Goal: Task Accomplishment & Management: Manage account settings

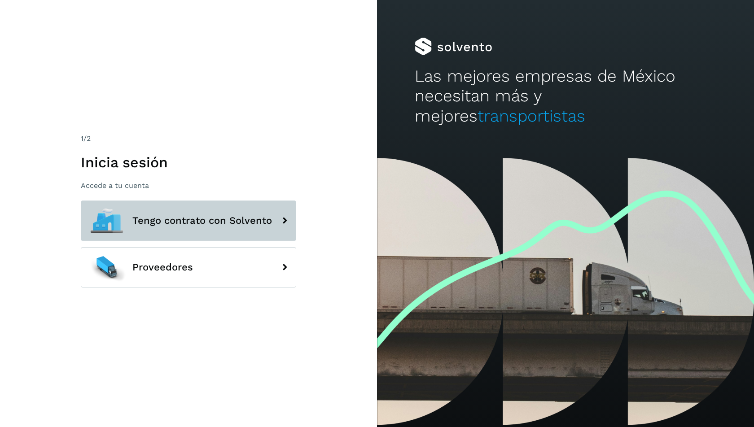
click at [213, 205] on button "Tengo contrato con Solvento" at bounding box center [188, 221] width 215 height 40
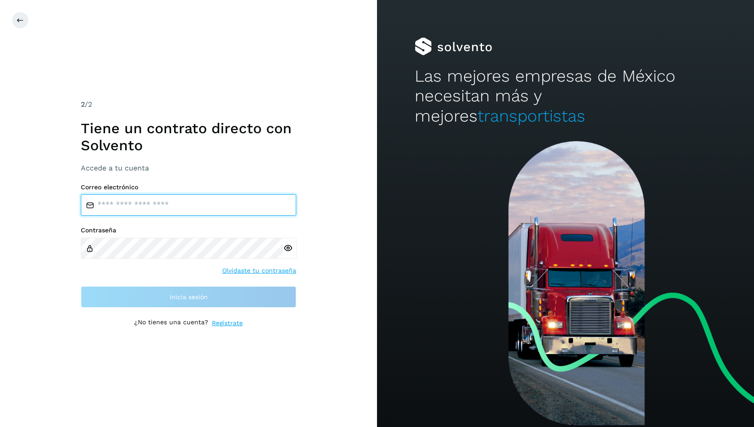
click at [194, 210] on input "email" at bounding box center [188, 205] width 215 height 22
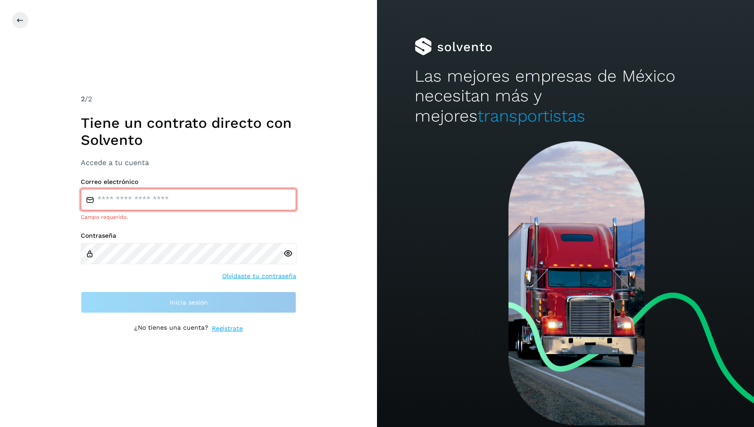
type input "**********"
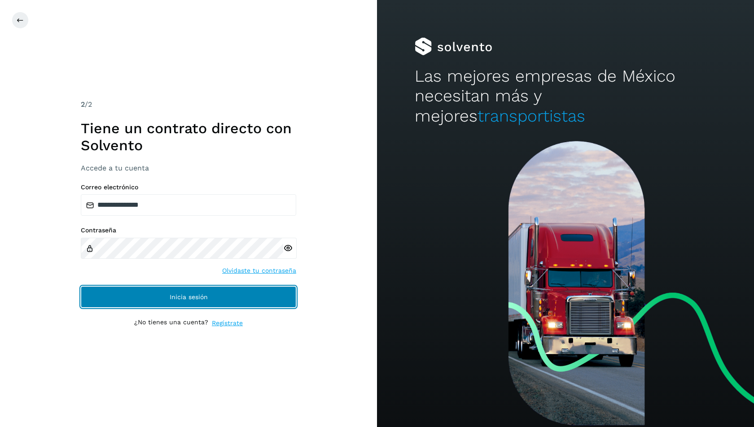
click at [194, 295] on span "Inicia sesión" at bounding box center [189, 297] width 38 height 6
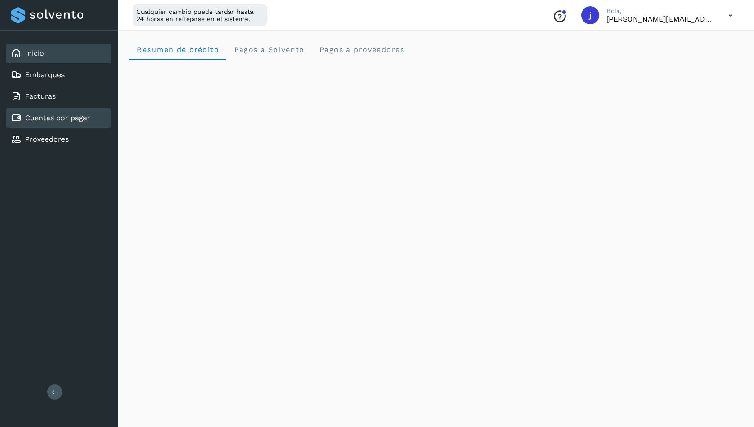
click at [68, 118] on link "Cuentas por pagar" at bounding box center [57, 117] width 65 height 9
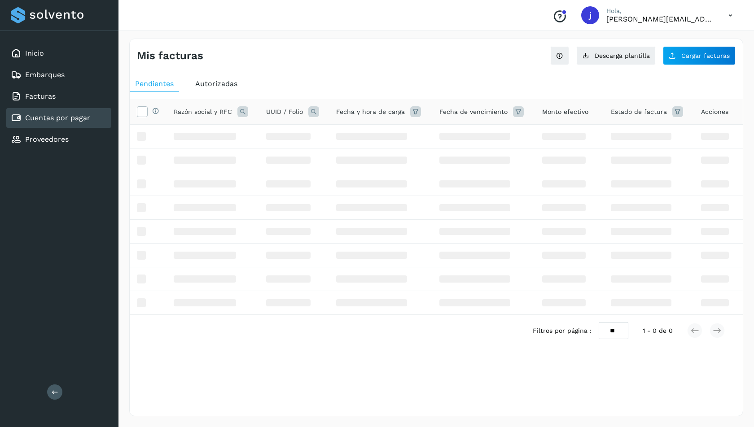
click at [68, 118] on link "Cuentas por pagar" at bounding box center [57, 117] width 65 height 9
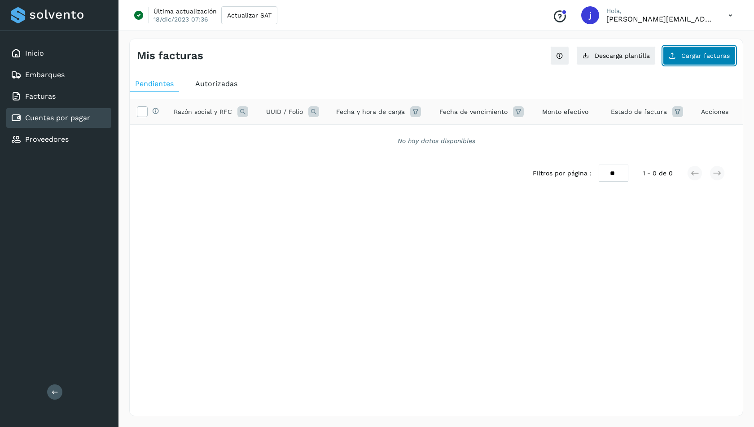
click at [713, 49] on button "Cargar facturas" at bounding box center [699, 55] width 73 height 19
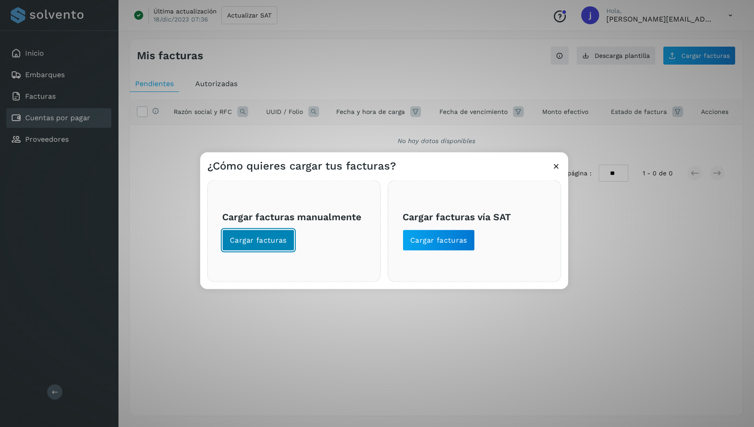
click at [263, 237] on span "Cargar facturas" at bounding box center [258, 241] width 57 height 10
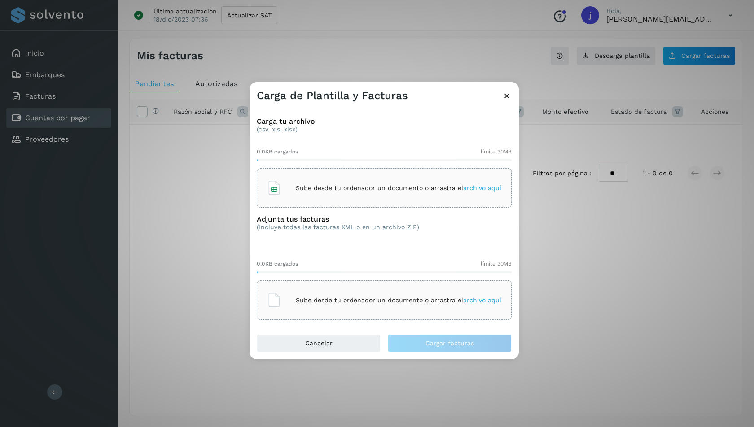
click at [370, 194] on div "Sube desde tu ordenador un documento o arrastra el archivo aquí" at bounding box center [384, 188] width 234 height 24
click at [396, 300] on p "Sube desde tu ordenador un documento o arrastra el archivo aquí" at bounding box center [398, 301] width 205 height 8
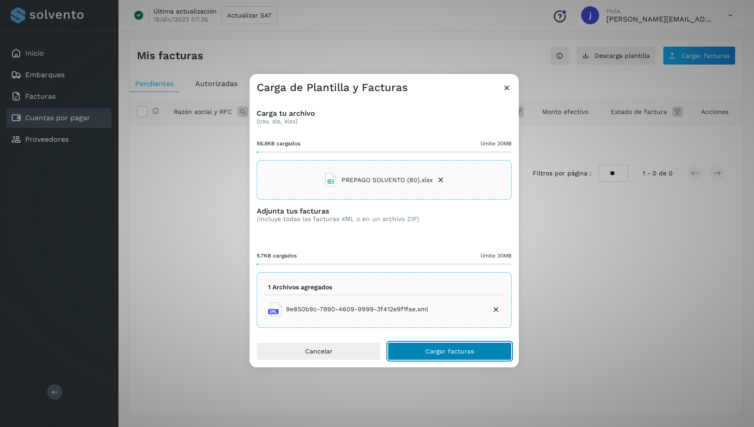
click at [462, 353] on span "Cargar facturas" at bounding box center [449, 351] width 48 height 6
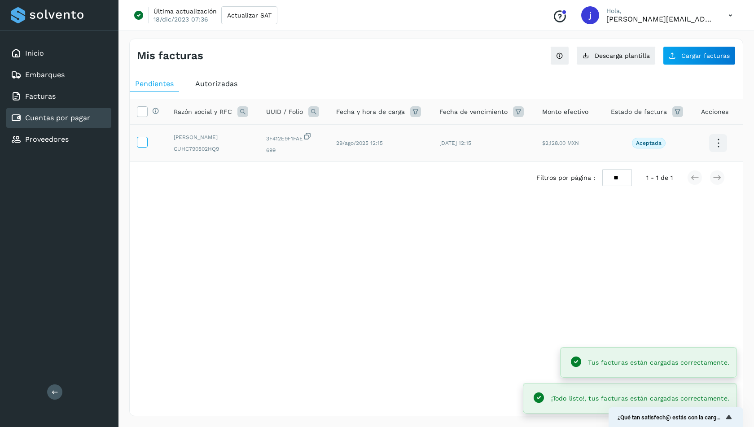
click at [142, 141] on icon at bounding box center [141, 141] width 9 height 9
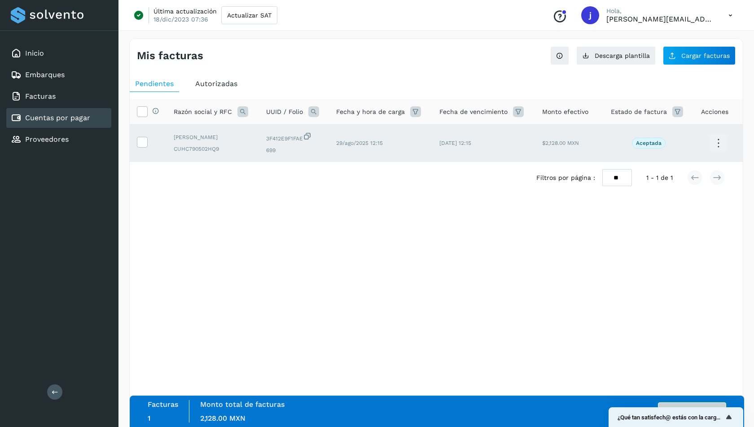
click at [685, 405] on button "Autorizar facturas" at bounding box center [692, 411] width 68 height 18
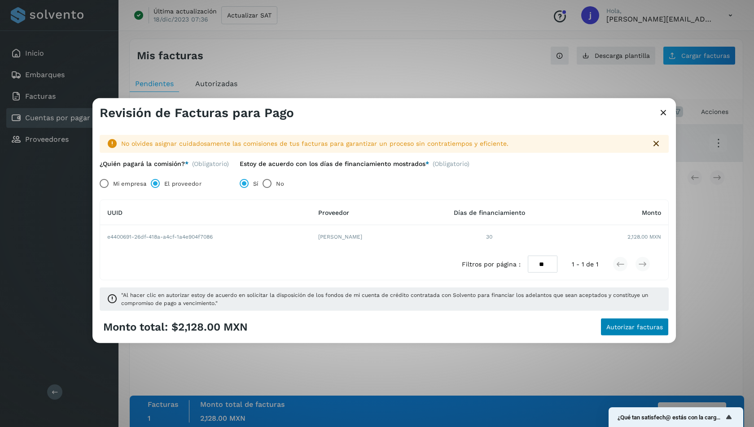
click at [643, 328] on span "Autorizar facturas" at bounding box center [634, 327] width 57 height 6
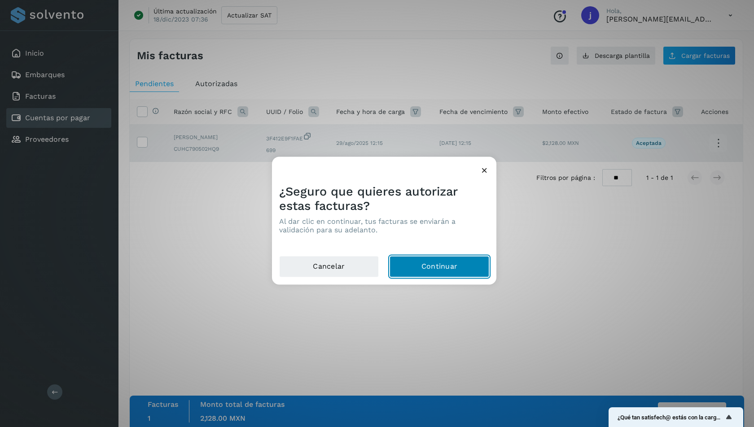
click at [432, 261] on button "Continuar" at bounding box center [439, 267] width 100 height 22
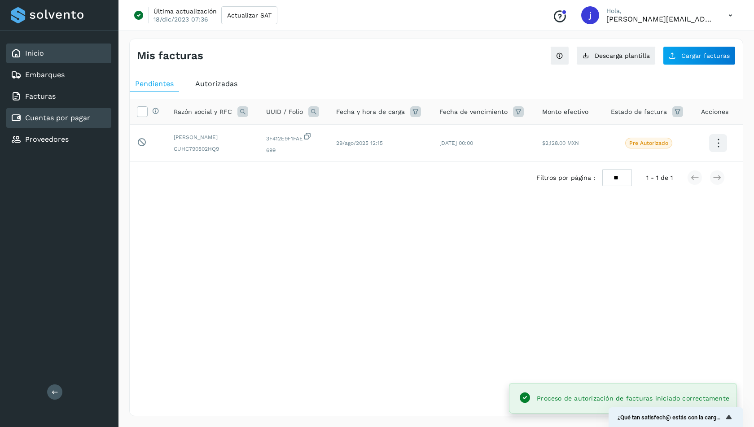
click at [43, 51] on link "Inicio" at bounding box center [34, 53] width 19 height 9
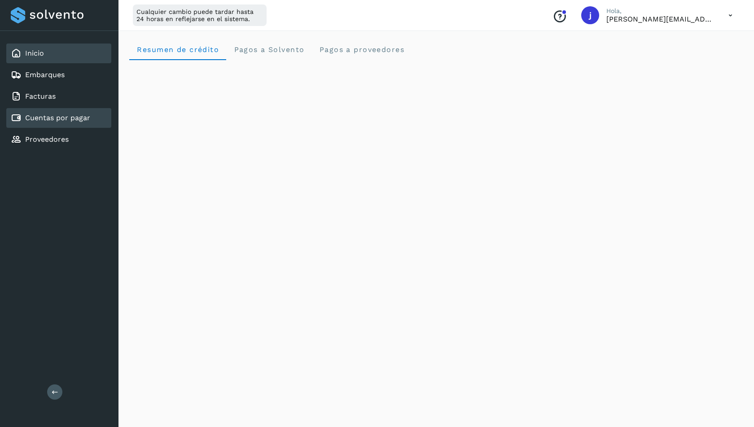
click at [70, 125] on div "Cuentas por pagar" at bounding box center [58, 118] width 105 height 20
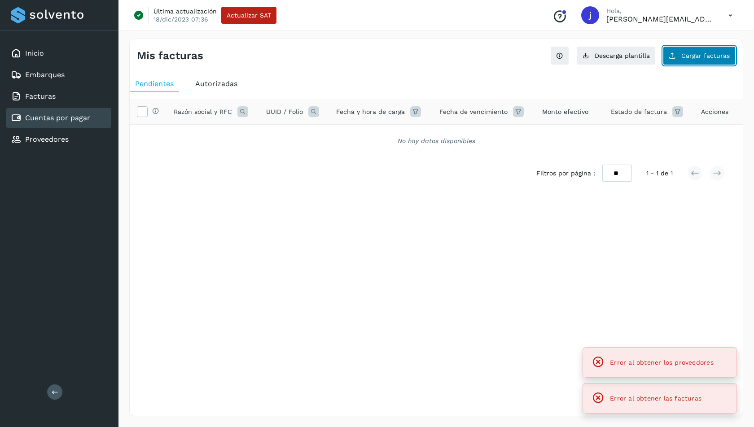
click at [690, 48] on button "Cargar facturas" at bounding box center [699, 55] width 73 height 19
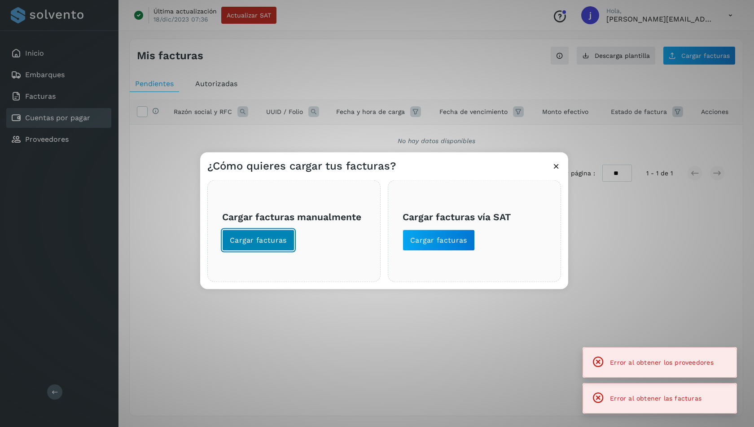
click at [257, 240] on span "Cargar facturas" at bounding box center [258, 241] width 57 height 10
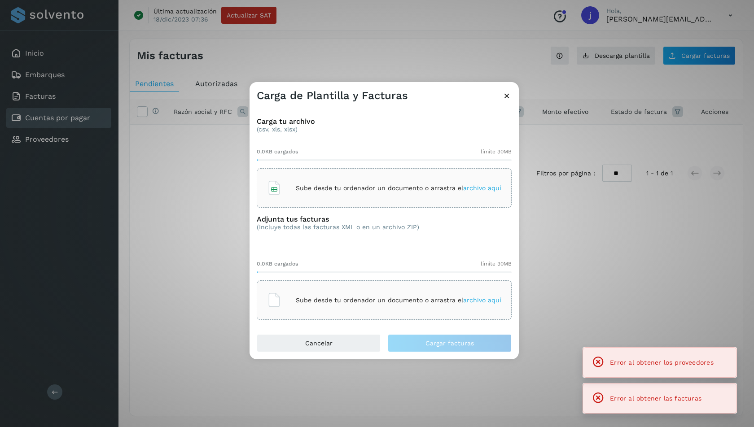
click at [371, 192] on div "Sube desde tu ordenador un documento o arrastra el archivo aquí" at bounding box center [384, 188] width 234 height 24
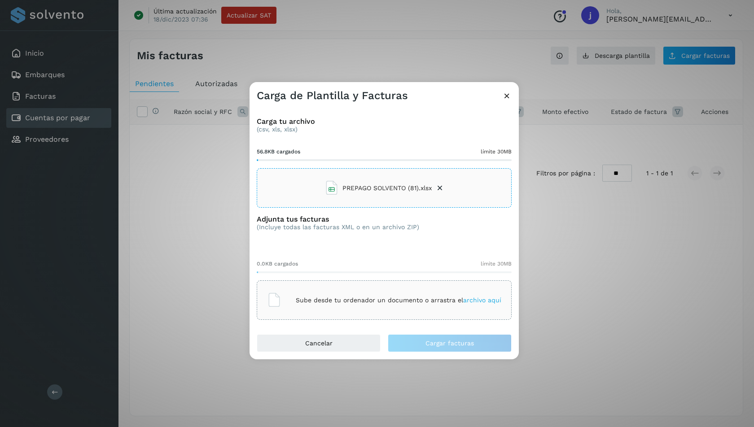
click at [382, 299] on p "Sube desde tu ordenador un documento o arrastra el archivo aquí" at bounding box center [398, 301] width 205 height 8
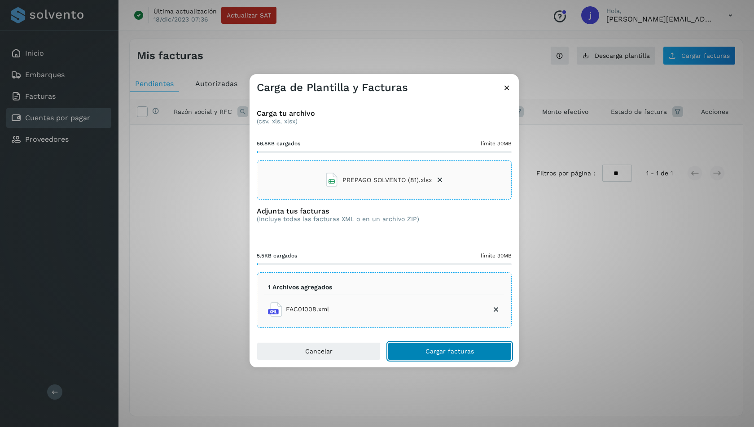
click at [441, 353] on span "Cargar facturas" at bounding box center [449, 351] width 48 height 6
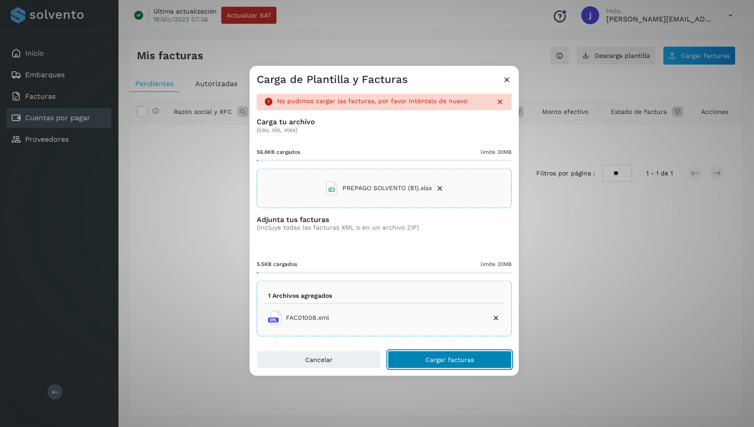
click at [441, 353] on button "Cargar facturas" at bounding box center [450, 359] width 124 height 18
click at [504, 82] on icon at bounding box center [506, 79] width 9 height 9
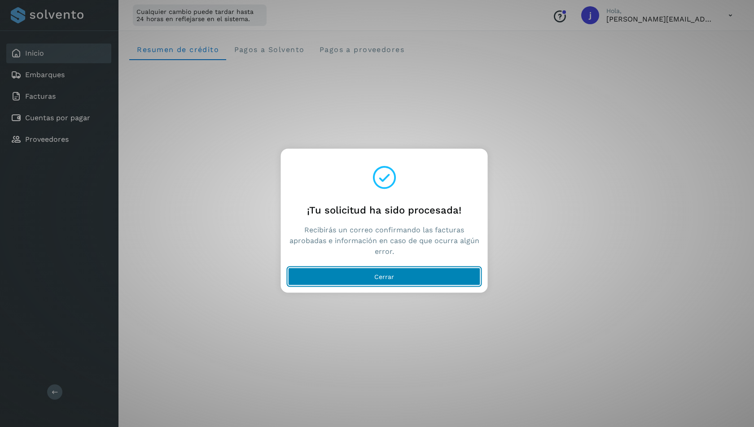
click at [384, 278] on span "Cerrar" at bounding box center [384, 277] width 20 height 6
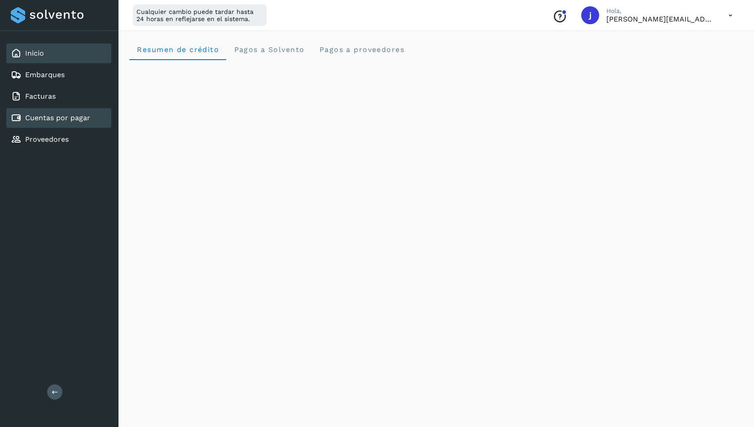
click at [42, 114] on link "Cuentas por pagar" at bounding box center [57, 117] width 65 height 9
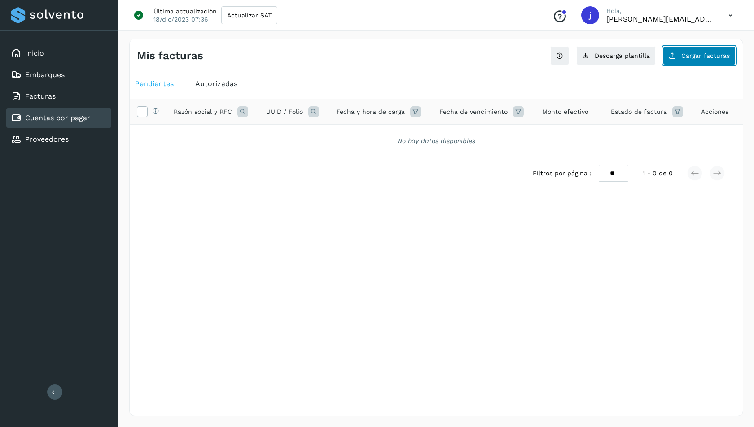
click at [708, 53] on span "Cargar facturas" at bounding box center [705, 55] width 48 height 6
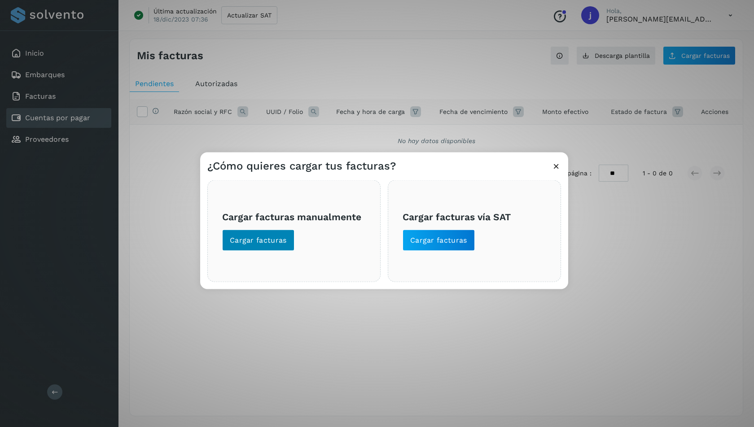
click at [257, 241] on span "Cargar facturas" at bounding box center [258, 241] width 57 height 10
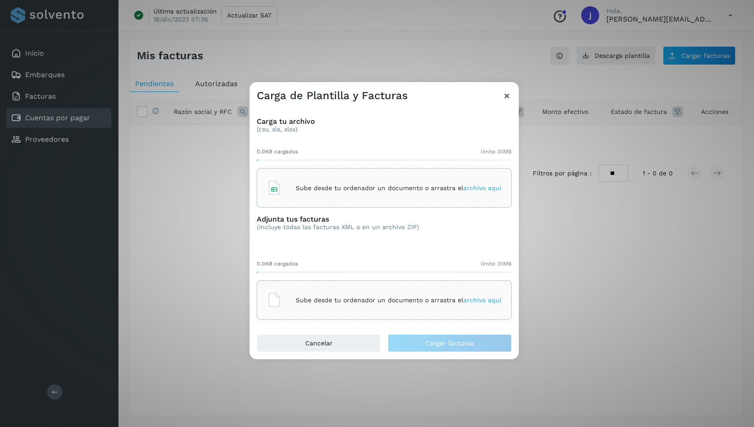
click at [481, 188] on span "archivo aquí" at bounding box center [482, 187] width 38 height 7
click at [478, 301] on span "archivo aquí" at bounding box center [482, 300] width 38 height 7
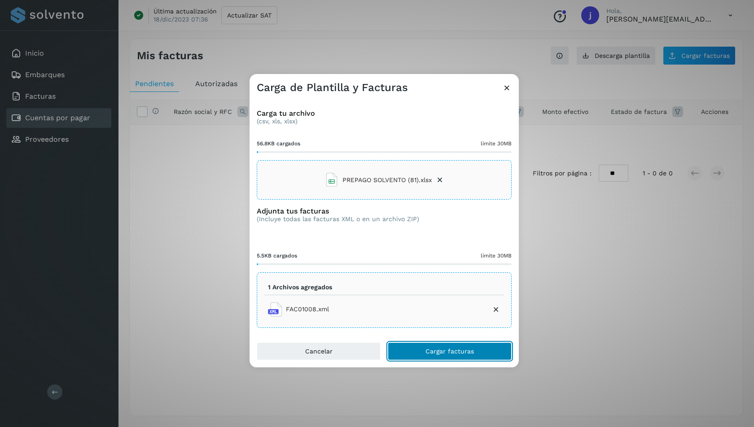
click at [445, 349] on span "Cargar facturas" at bounding box center [449, 351] width 48 height 6
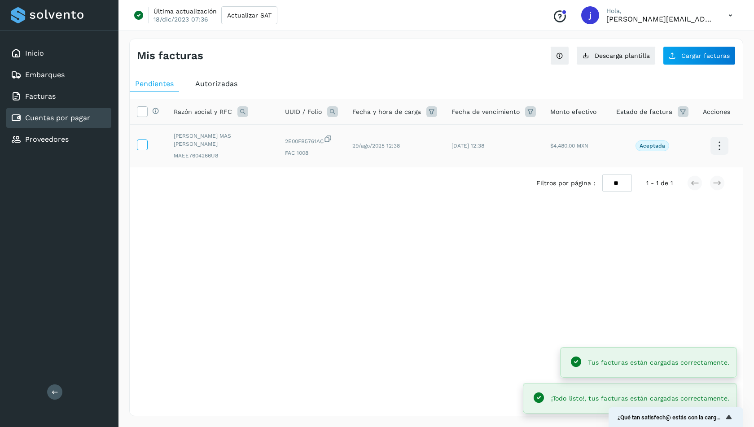
click at [142, 142] on icon at bounding box center [141, 144] width 9 height 9
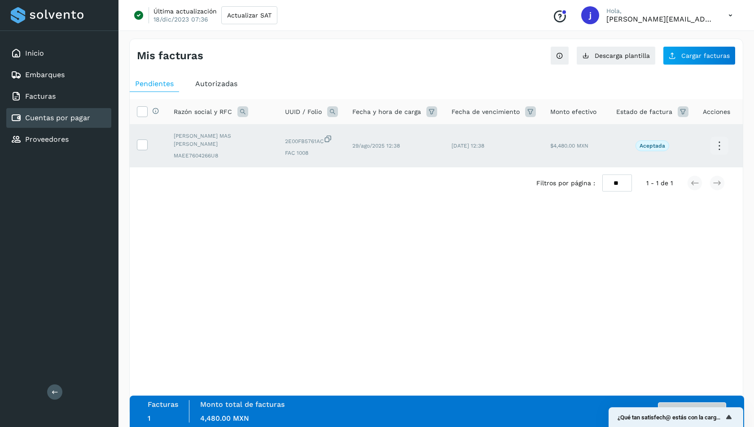
click at [687, 403] on button "Autorizar facturas" at bounding box center [692, 411] width 68 height 18
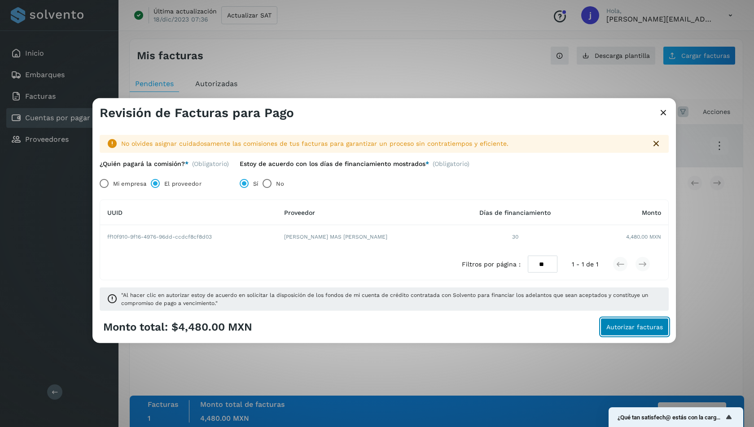
click at [630, 327] on span "Autorizar facturas" at bounding box center [634, 327] width 57 height 6
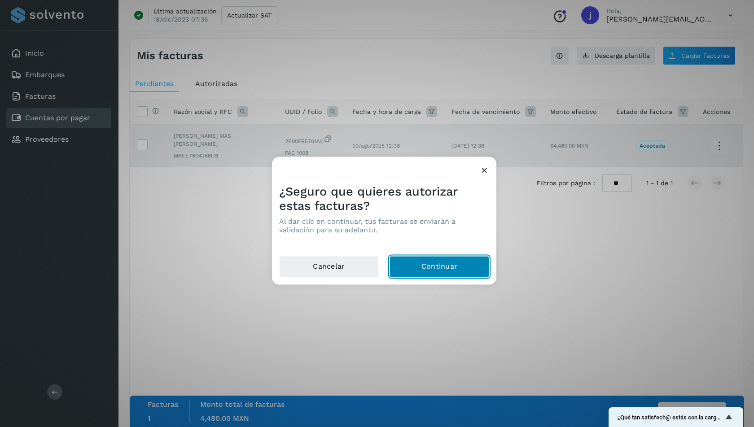
click at [455, 260] on button "Continuar" at bounding box center [439, 267] width 100 height 22
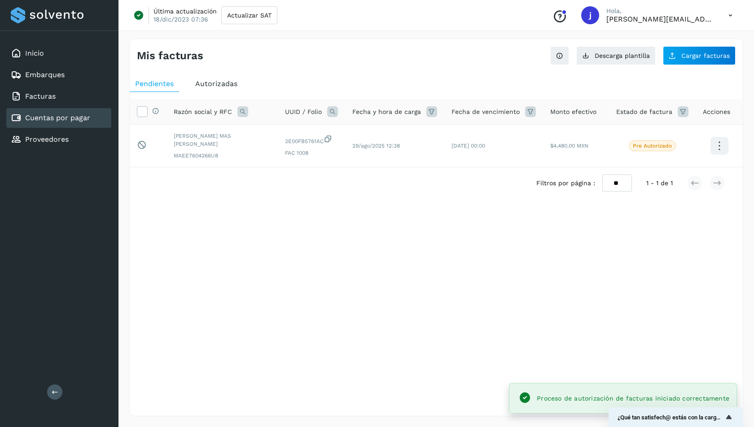
click at [222, 87] on span "Autorizadas" at bounding box center [216, 83] width 42 height 9
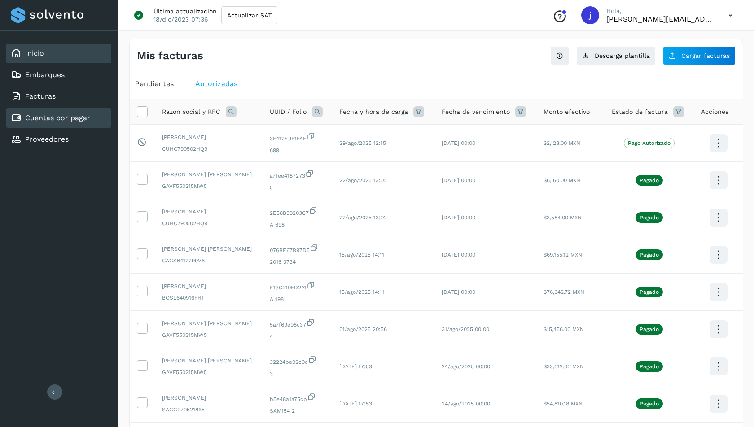
click at [39, 57] on link "Inicio" at bounding box center [34, 53] width 19 height 9
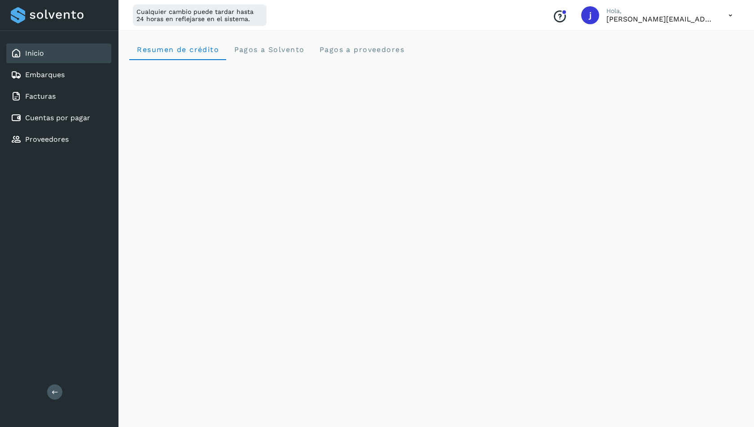
click at [63, 49] on div "Inicio" at bounding box center [58, 54] width 105 height 20
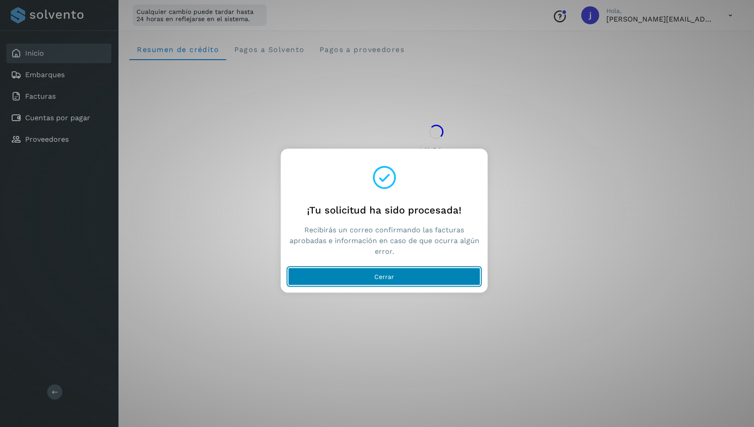
click at [379, 281] on button "Cerrar" at bounding box center [384, 277] width 192 height 18
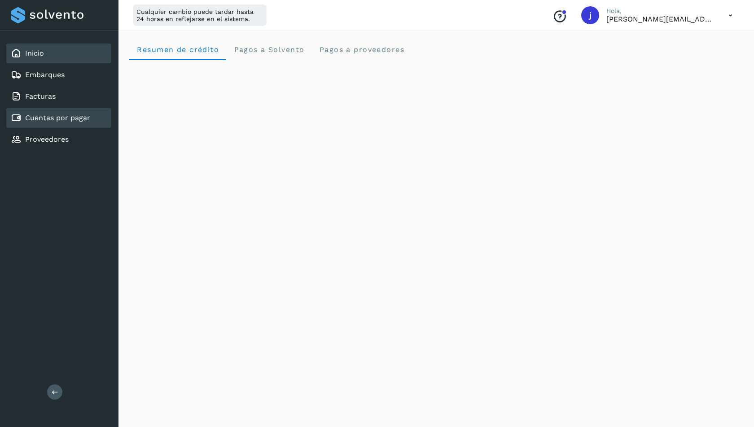
click at [75, 118] on link "Cuentas por pagar" at bounding box center [57, 117] width 65 height 9
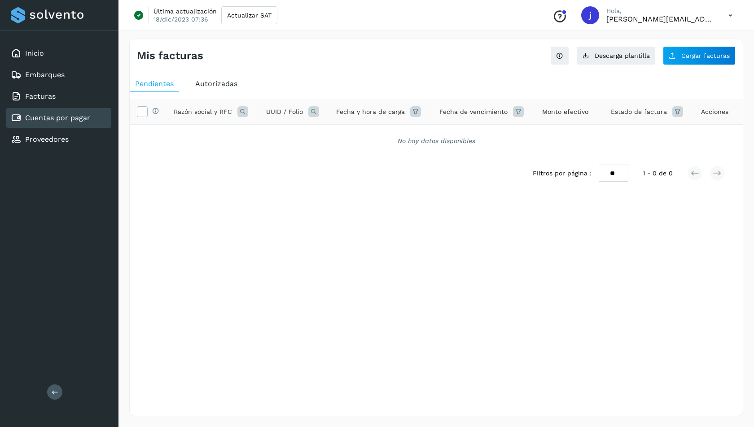
click at [218, 84] on span "Autorizadas" at bounding box center [216, 83] width 42 height 9
